Goal: Information Seeking & Learning: Check status

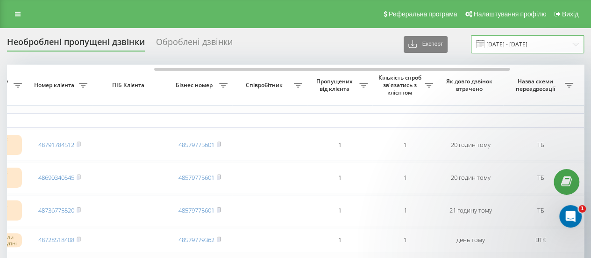
click at [503, 47] on input "20.08.2025 - 20.08.2025" at bounding box center [527, 44] width 113 height 18
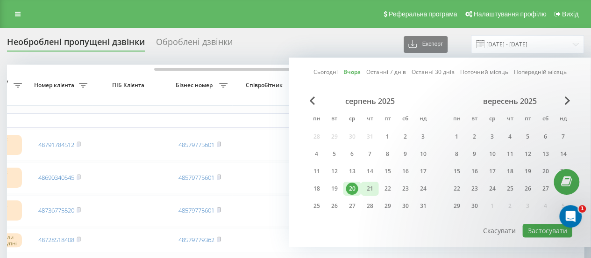
click at [364, 187] on div "21" at bounding box center [370, 188] width 12 height 12
click at [542, 234] on button "Застосувати" at bounding box center [548, 230] width 50 height 14
type input "[DATE] - [DATE]"
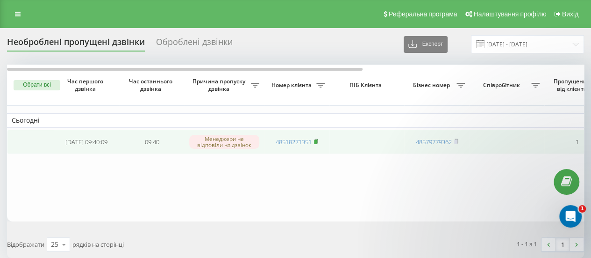
click at [317, 139] on icon at bounding box center [316, 141] width 4 height 6
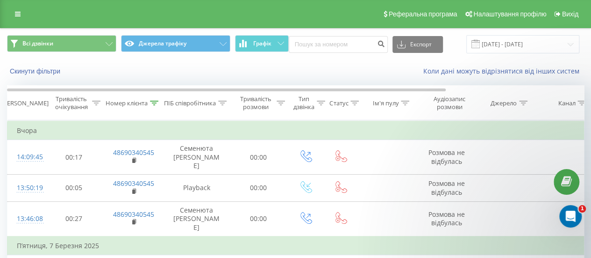
click at [158, 104] on icon at bounding box center [154, 102] width 8 height 5
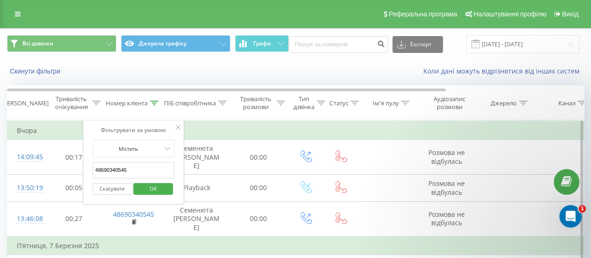
click at [142, 168] on input "48690340545" at bounding box center [134, 170] width 82 height 16
type input "4"
paste input "48518271351"
type input "48518271351"
click at [154, 185] on span "OK" at bounding box center [153, 188] width 26 height 14
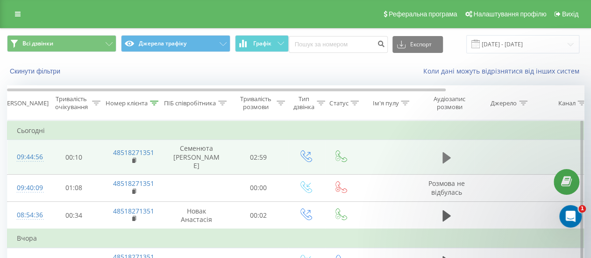
click at [443, 154] on icon at bounding box center [447, 156] width 8 height 11
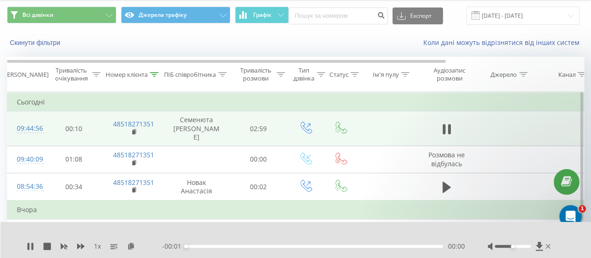
scroll to position [29, 0]
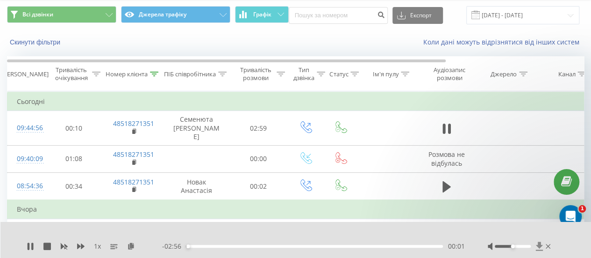
click at [538, 246] on icon at bounding box center [539, 245] width 7 height 9
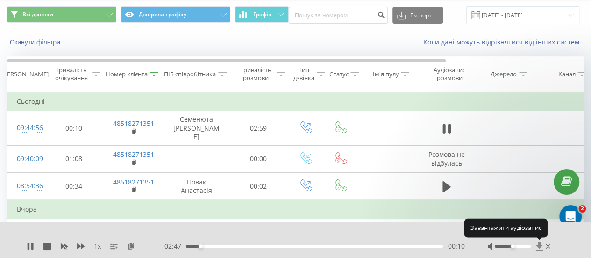
click at [538, 246] on icon at bounding box center [539, 245] width 7 height 9
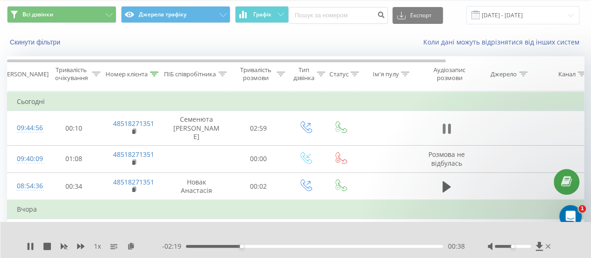
click at [446, 122] on icon at bounding box center [447, 128] width 8 height 13
click at [538, 246] on icon at bounding box center [539, 245] width 7 height 9
click at [154, 72] on icon at bounding box center [155, 74] width 8 height 5
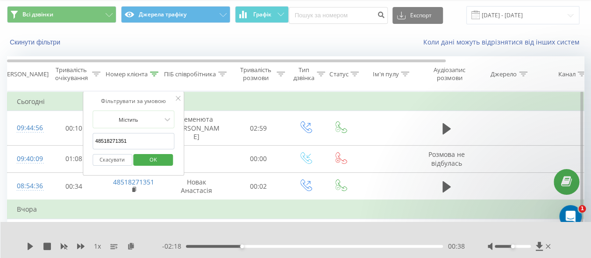
click at [154, 159] on span "OK" at bounding box center [153, 159] width 26 height 14
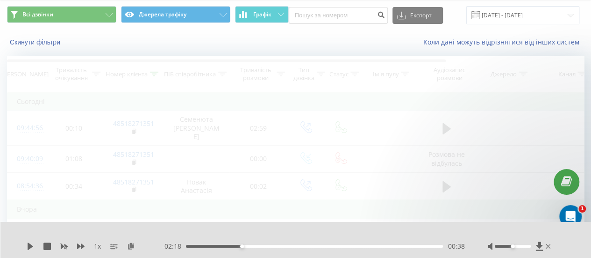
scroll to position [0, 0]
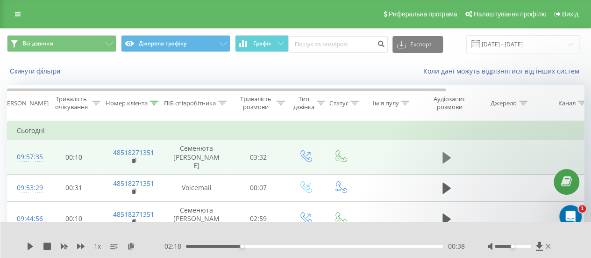
click at [444, 153] on icon at bounding box center [447, 156] width 8 height 11
click at [445, 154] on icon at bounding box center [447, 157] width 8 height 13
click at [538, 250] on icon at bounding box center [539, 245] width 7 height 9
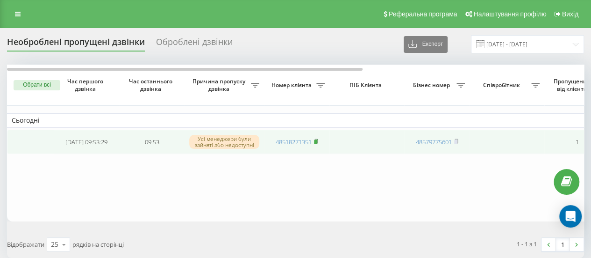
click at [317, 142] on rect at bounding box center [315, 142] width 3 height 4
